Goal: Transaction & Acquisition: Purchase product/service

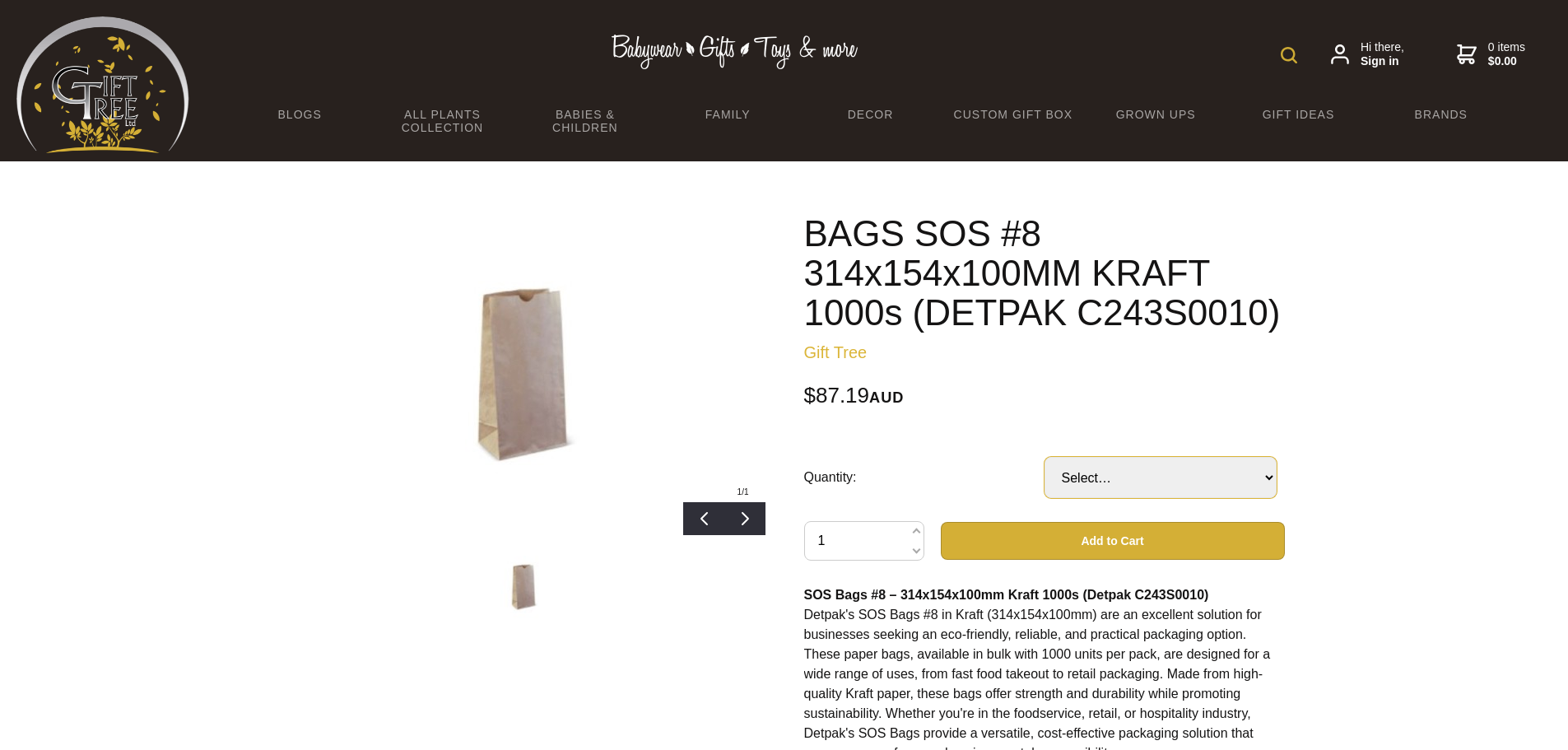
click at [1261, 481] on select "Select… CTN" at bounding box center [1160, 477] width 232 height 41
select select "CTN"
click at [1044, 457] on select "Select… CTN" at bounding box center [1160, 477] width 232 height 41
click at [1142, 536] on button "Add to Cart" at bounding box center [1112, 540] width 344 height 38
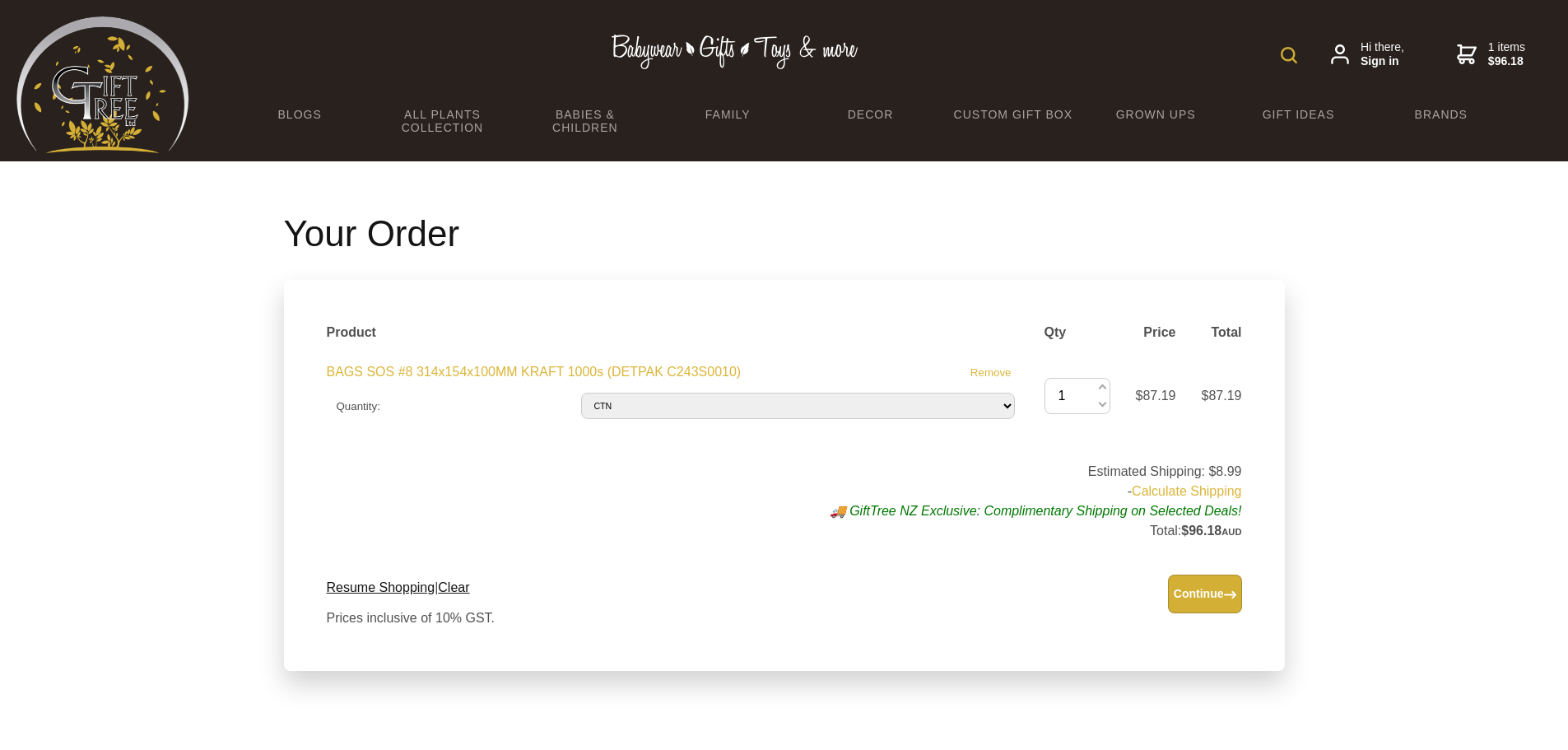
click at [1201, 487] on link "Calculate Shipping" at bounding box center [1186, 491] width 110 height 14
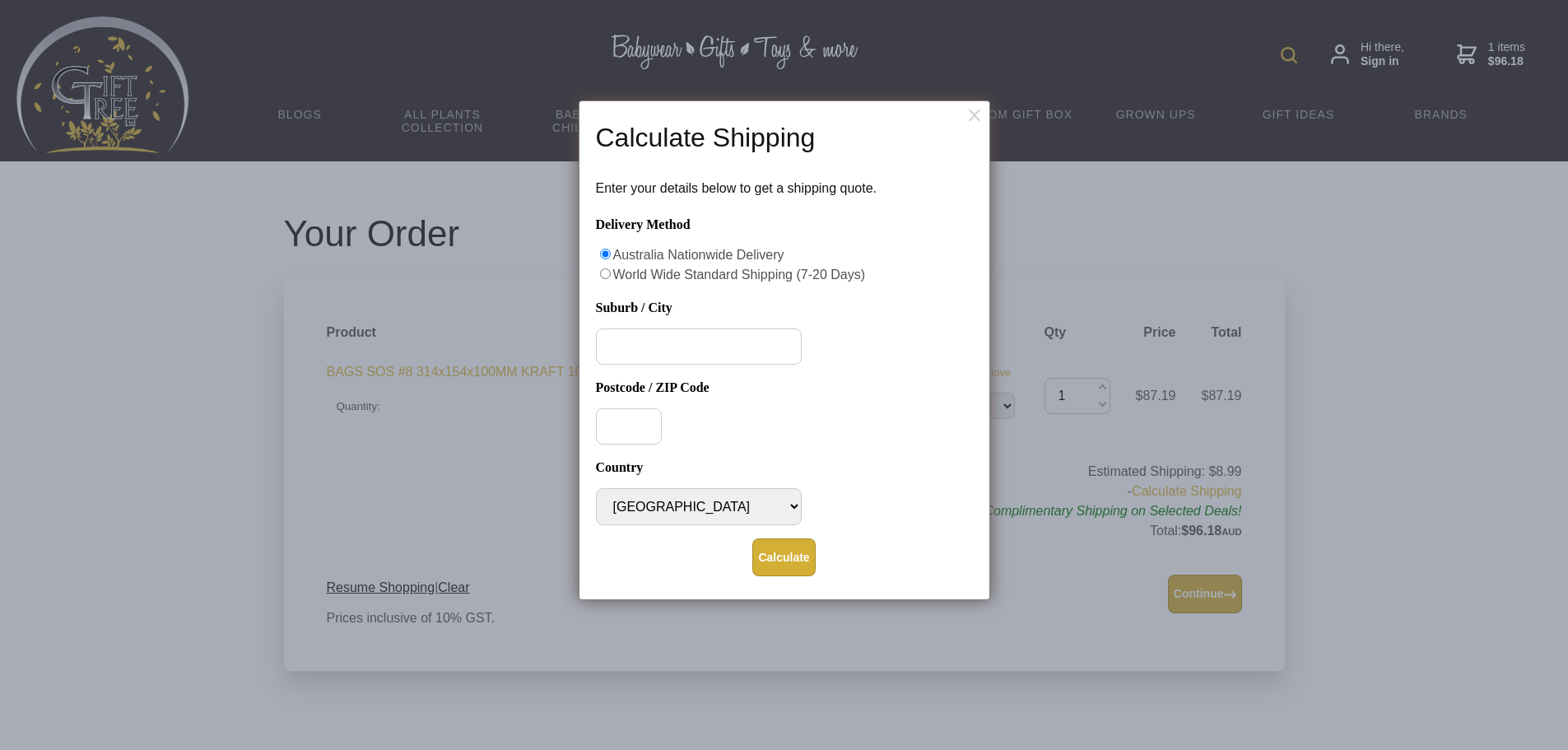
click at [688, 352] on input "Suburb / City" at bounding box center [698, 346] width 206 height 36
type input "Maddington"
type input "6989"
click at [776, 552] on button "Calculate" at bounding box center [784, 557] width 63 height 38
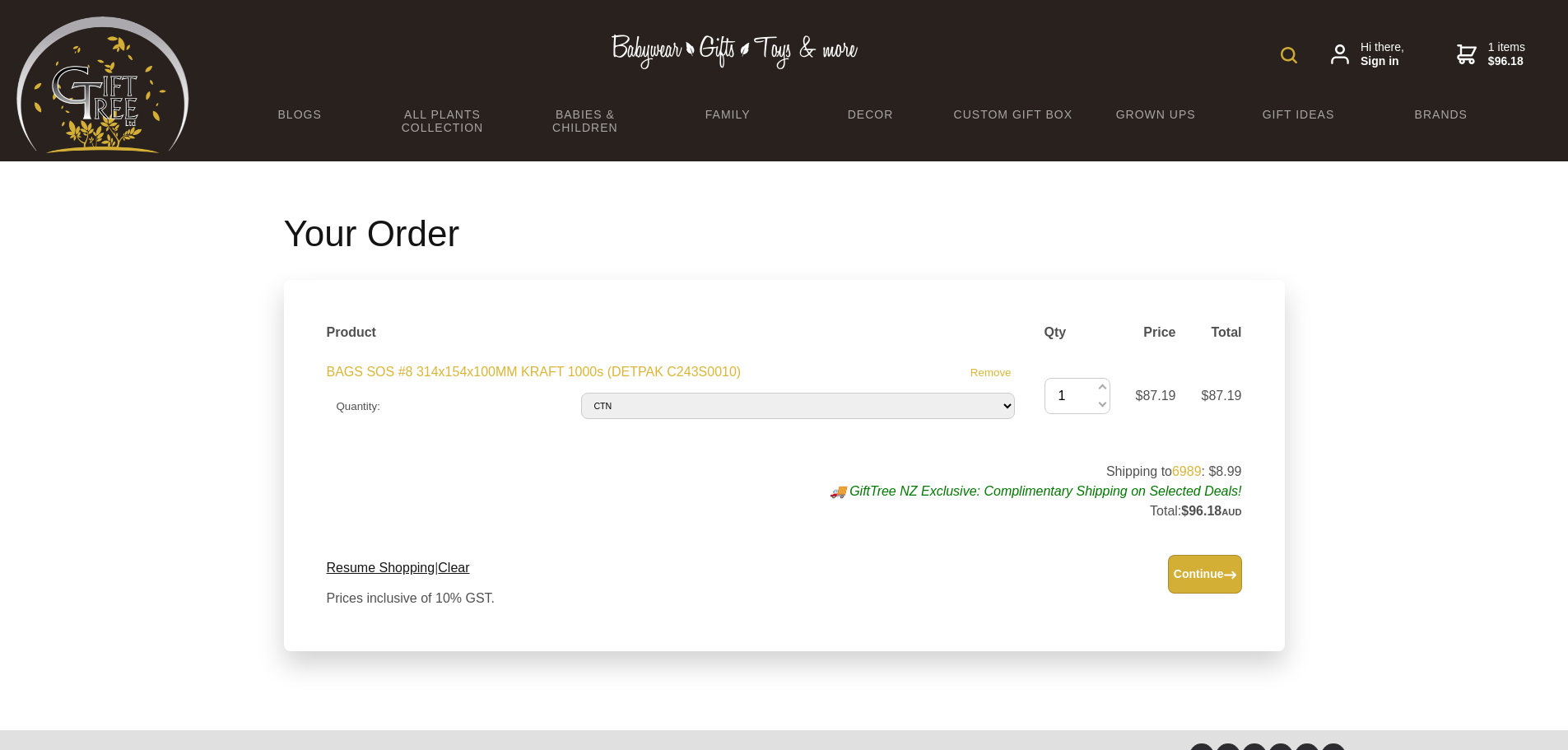
scroll to position [102, 0]
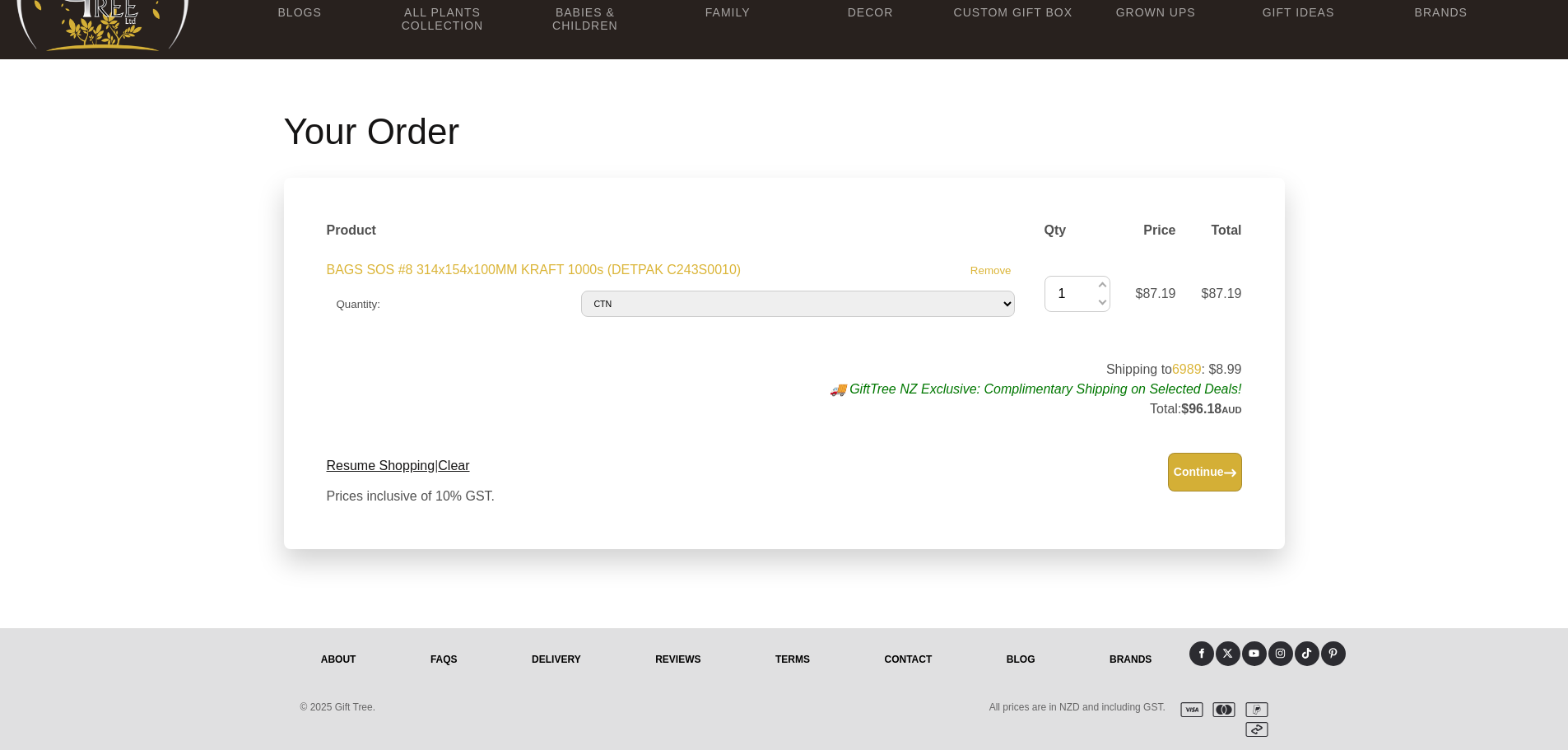
click at [348, 656] on link "About" at bounding box center [338, 659] width 110 height 36
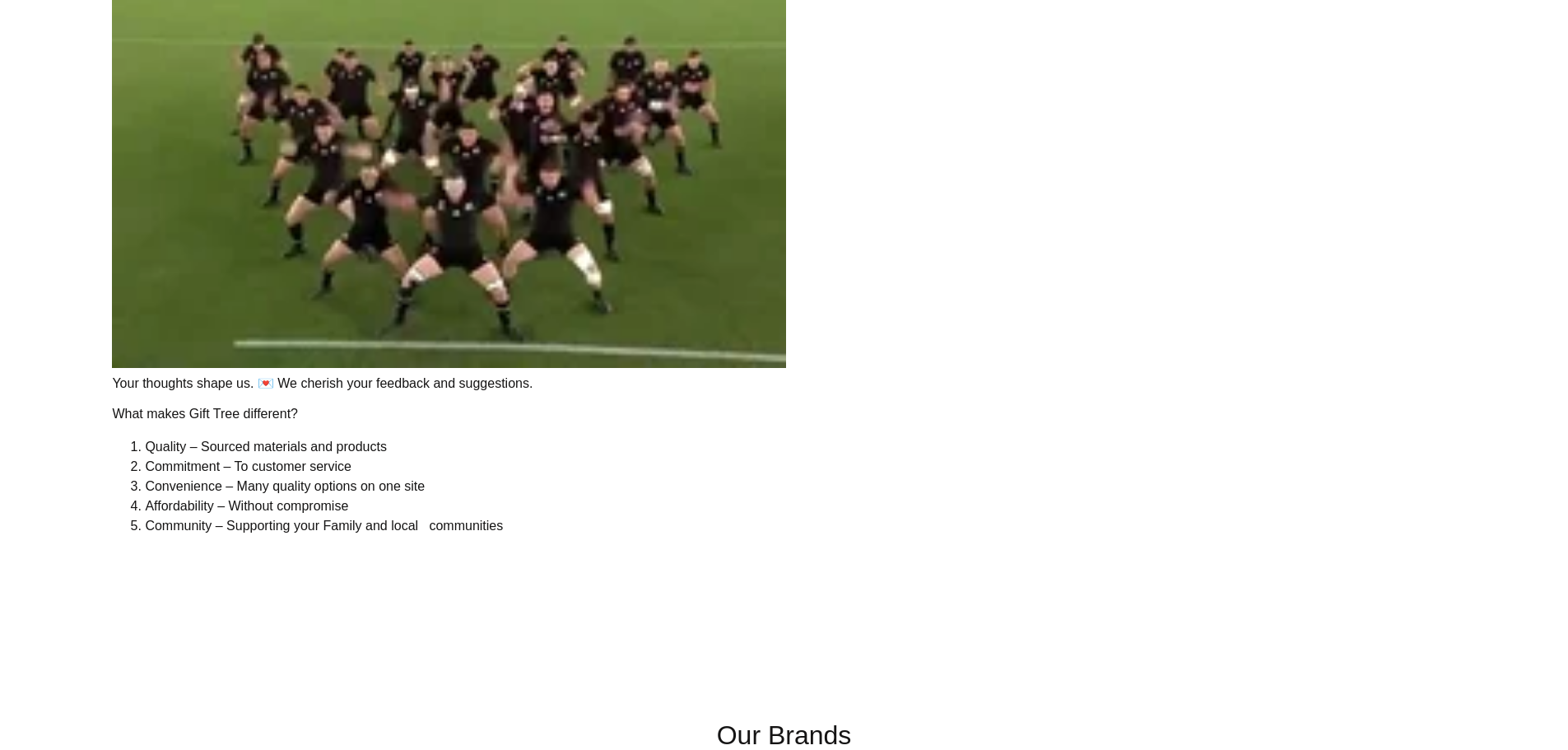
scroll to position [3637, 0]
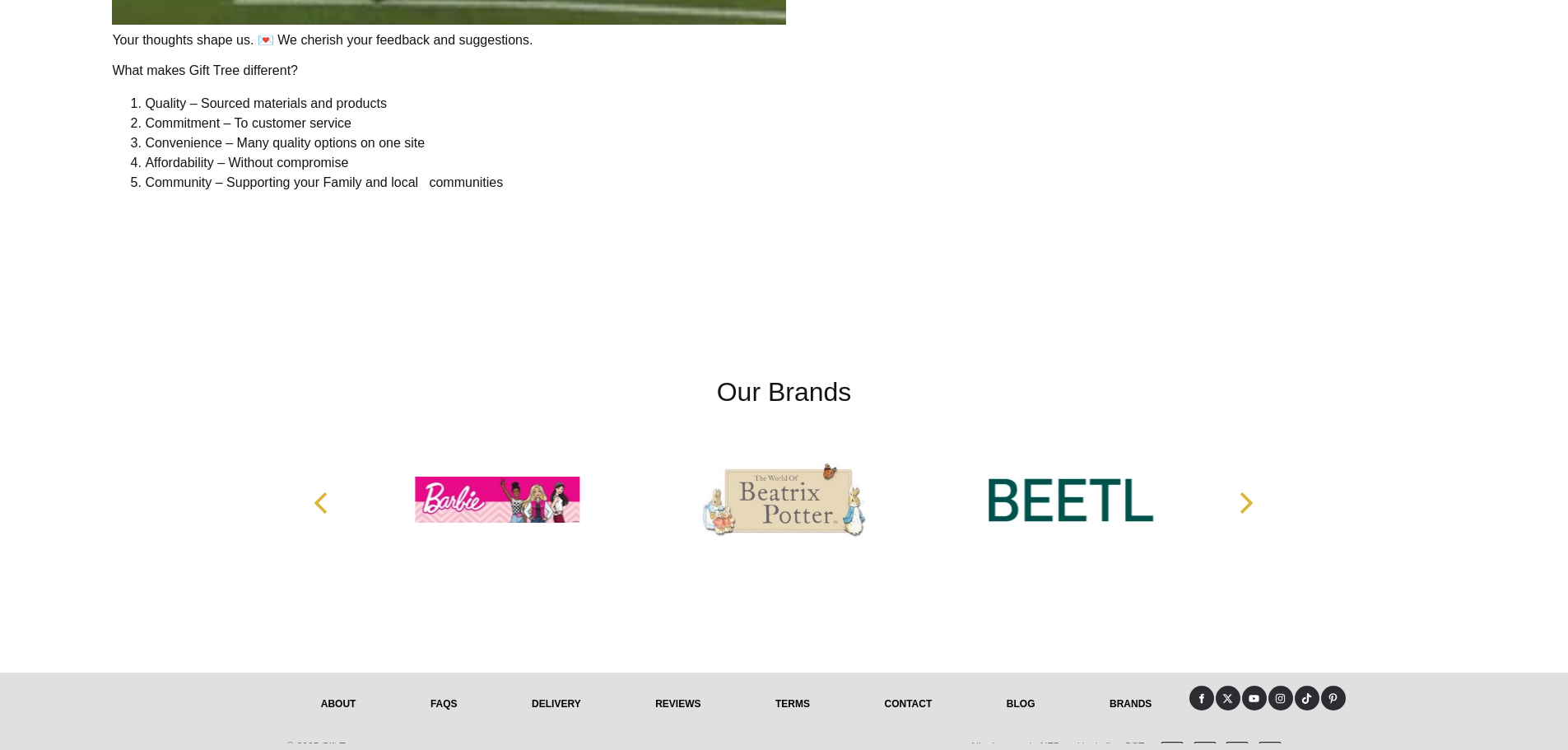
click at [681, 700] on link "reviews" at bounding box center [678, 703] width 120 height 36
